Goal: Check status: Check status

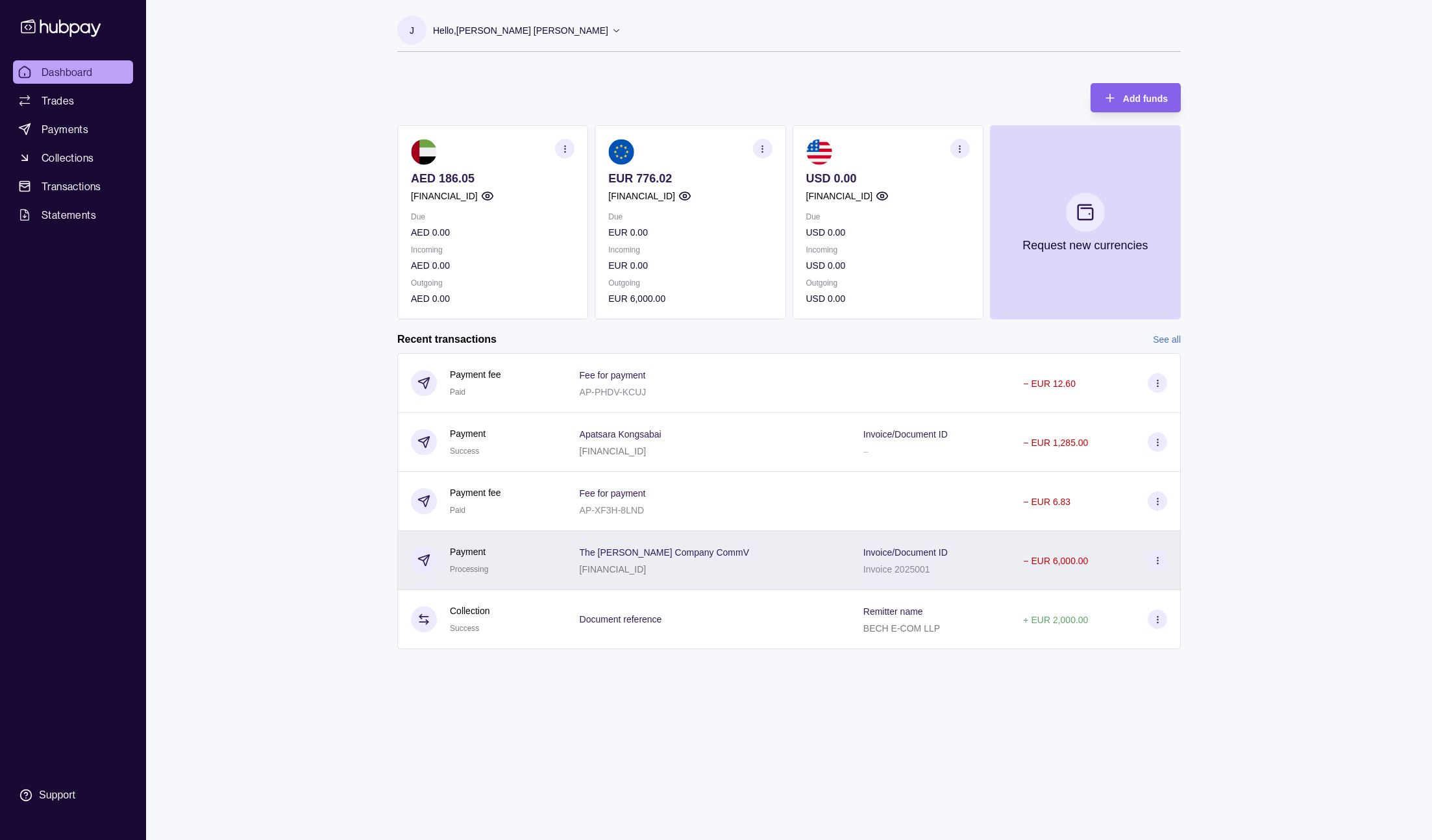
click at [864, 547] on p "Invoice/Document ID" at bounding box center [906, 552] width 85 height 10
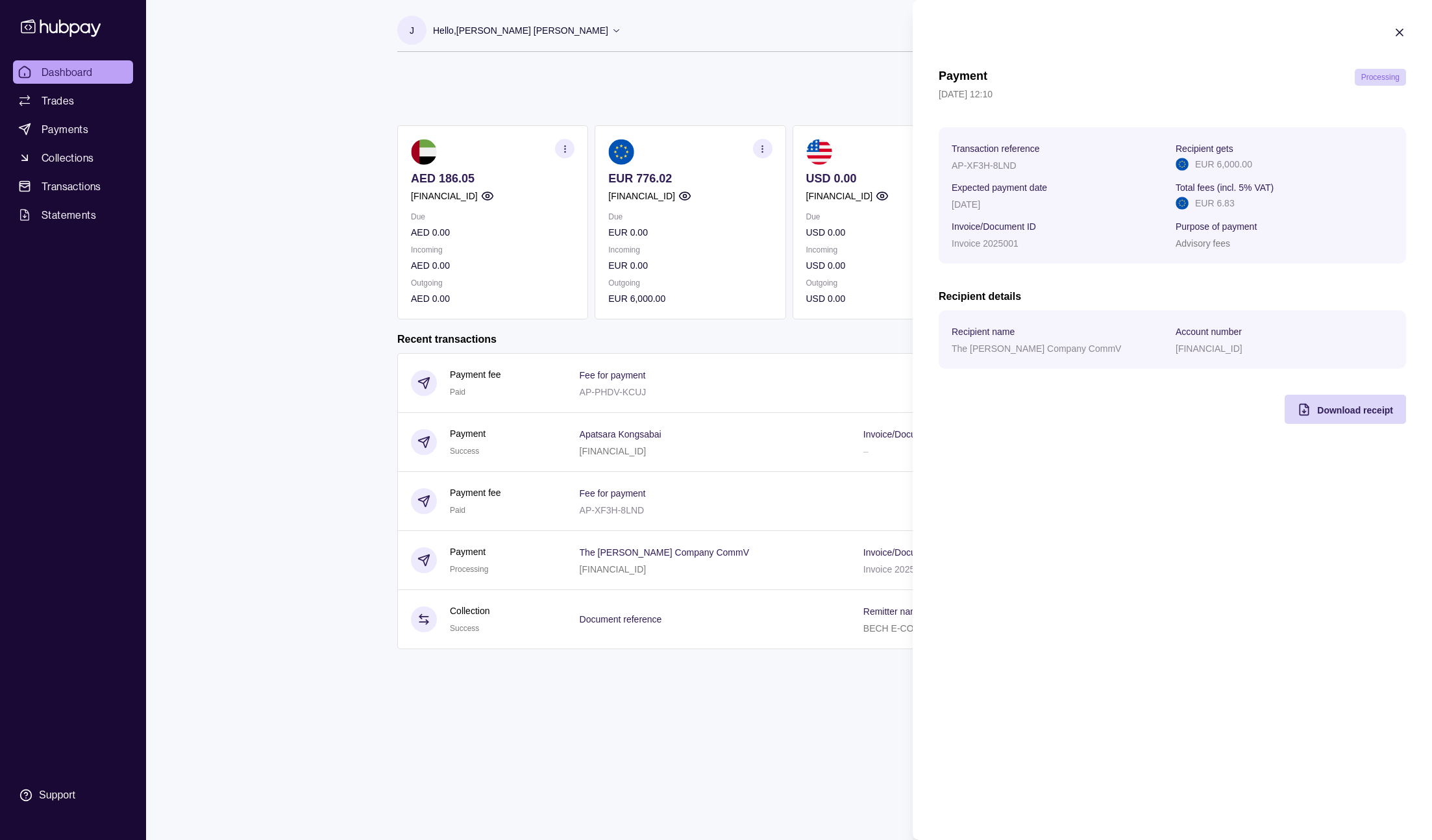
click at [1200, 38] on section "Payment Processing 05 Sep 2025 | 12:10 Transaction reference AP-XF3H-8LND Recip…" at bounding box center [1172, 225] width 519 height 450
click at [1400, 28] on icon "button" at bounding box center [1400, 32] width 13 height 13
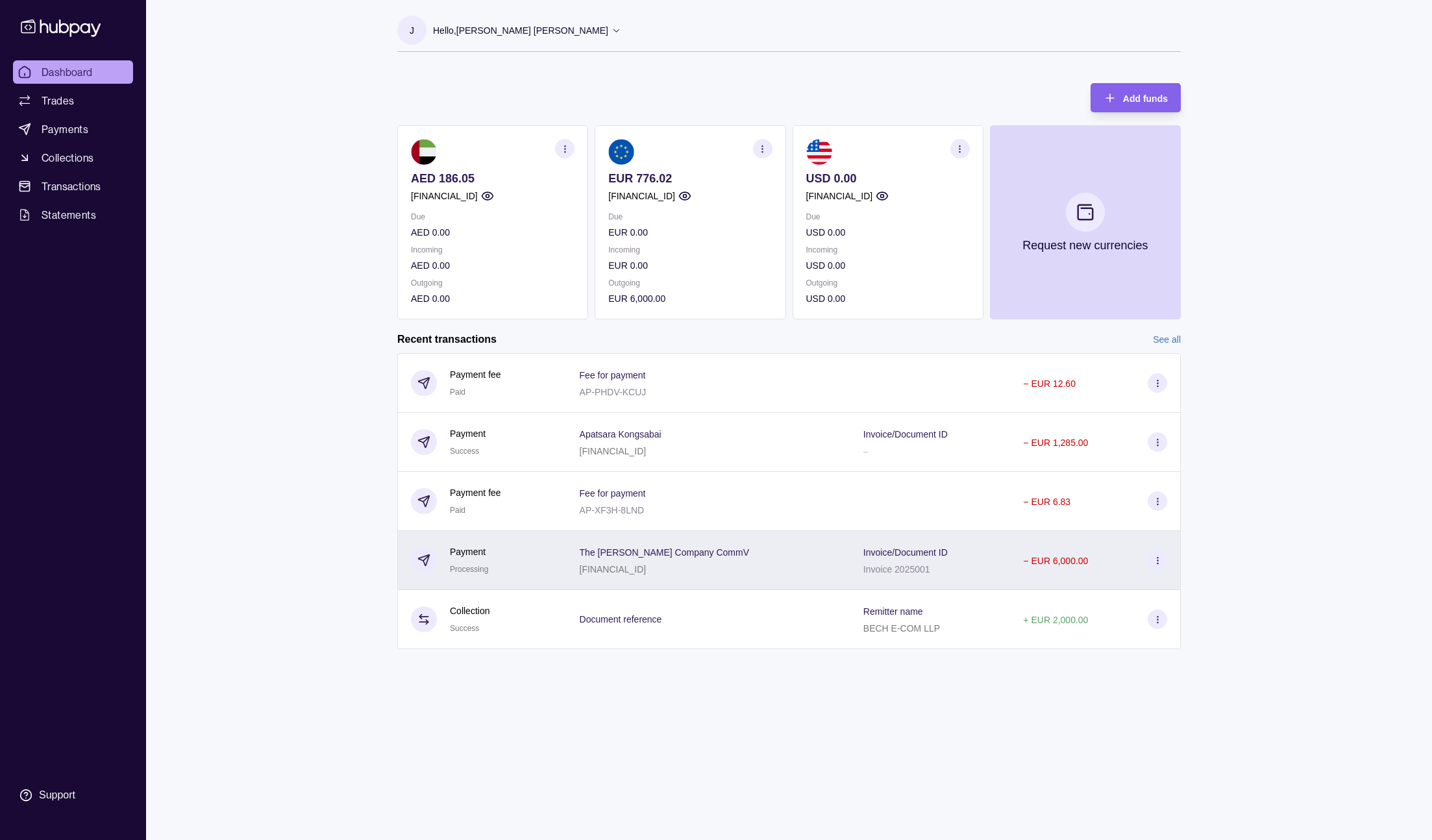
click at [850, 547] on div "Invoice/Document ID Invoice 2025001" at bounding box center [931, 560] width 161 height 59
